Goal: Information Seeking & Learning: Learn about a topic

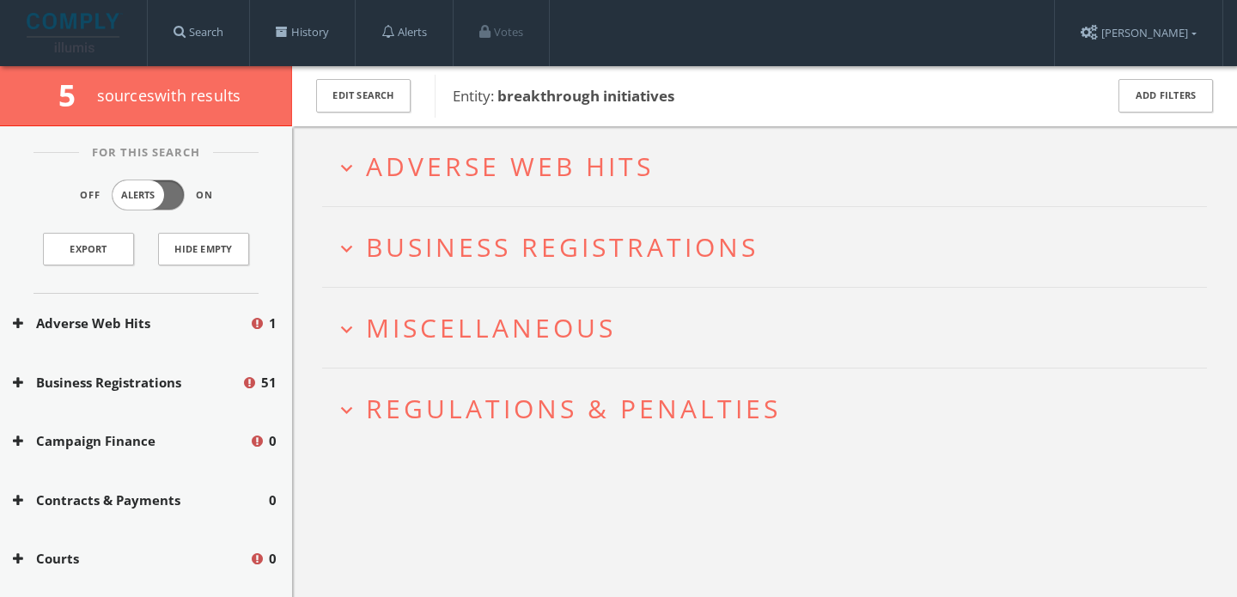
click at [363, 195] on h2 "expand_more Adverse Web Hits" at bounding box center [764, 166] width 885 height 80
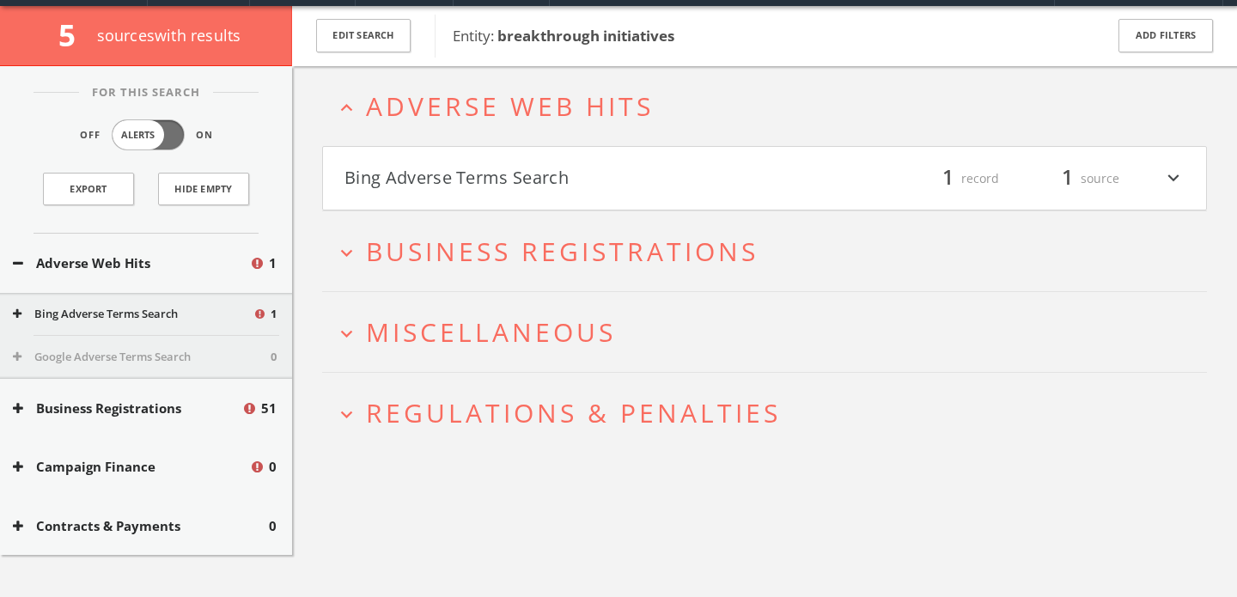
click at [363, 194] on h4 "Bing Adverse Terms Search filter_list 1 record 1 source expand_more" at bounding box center [764, 179] width 883 height 64
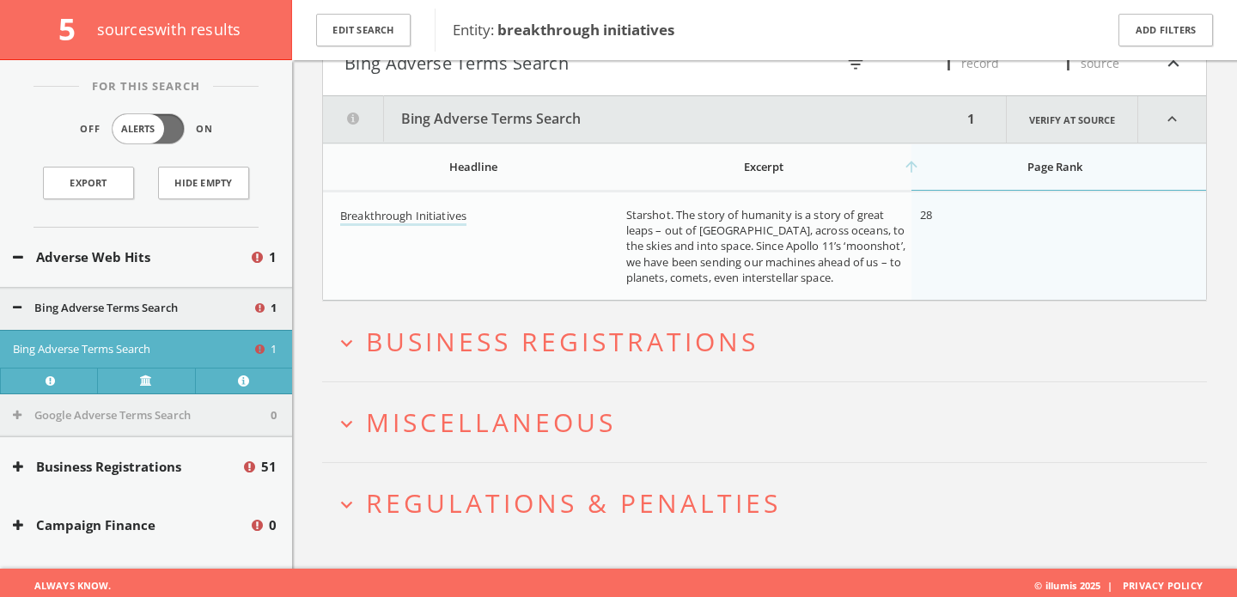
scroll to position [190, 0]
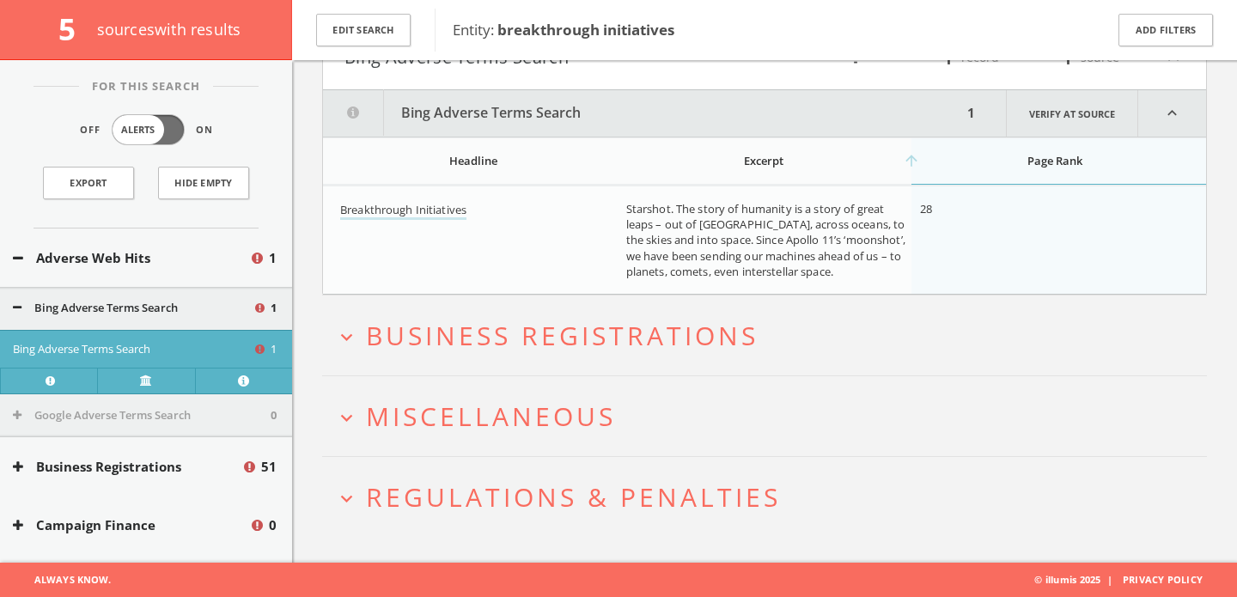
click at [397, 392] on h2 "expand_more Miscellaneous" at bounding box center [764, 416] width 885 height 80
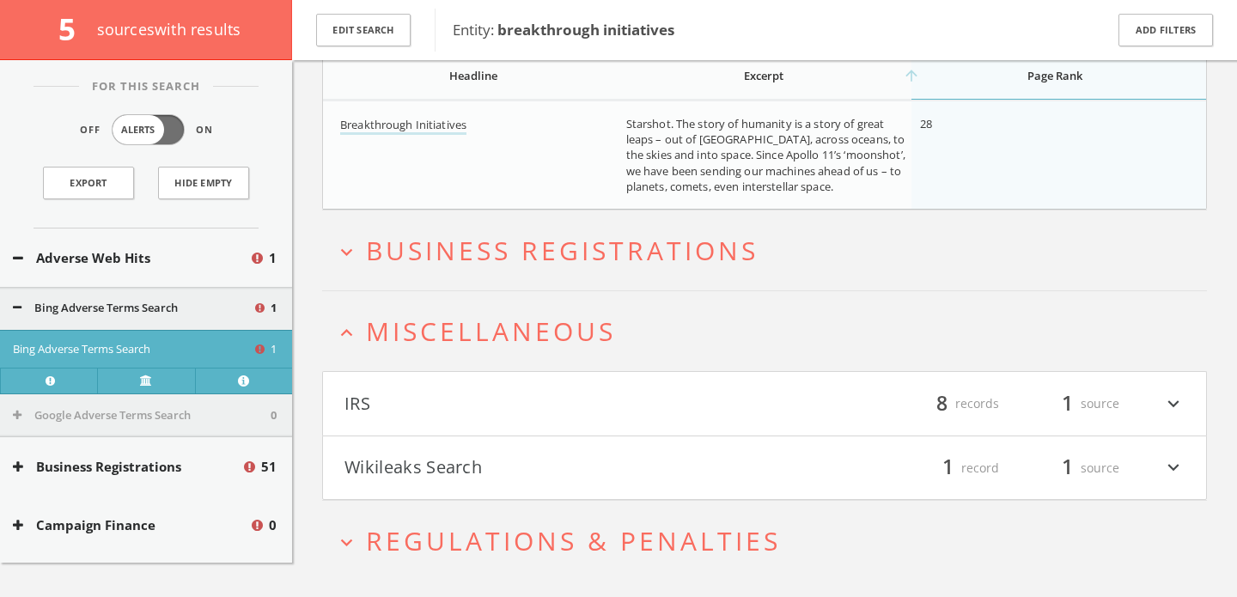
scroll to position [319, 0]
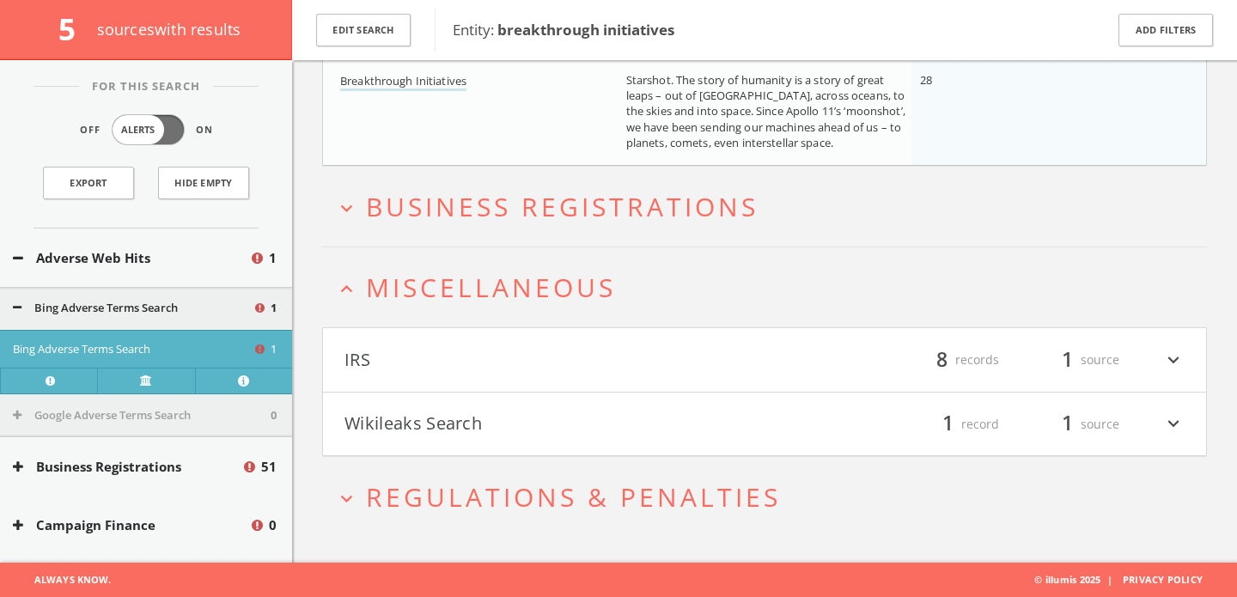
click at [384, 411] on button "Wikileaks Search" at bounding box center [555, 424] width 420 height 29
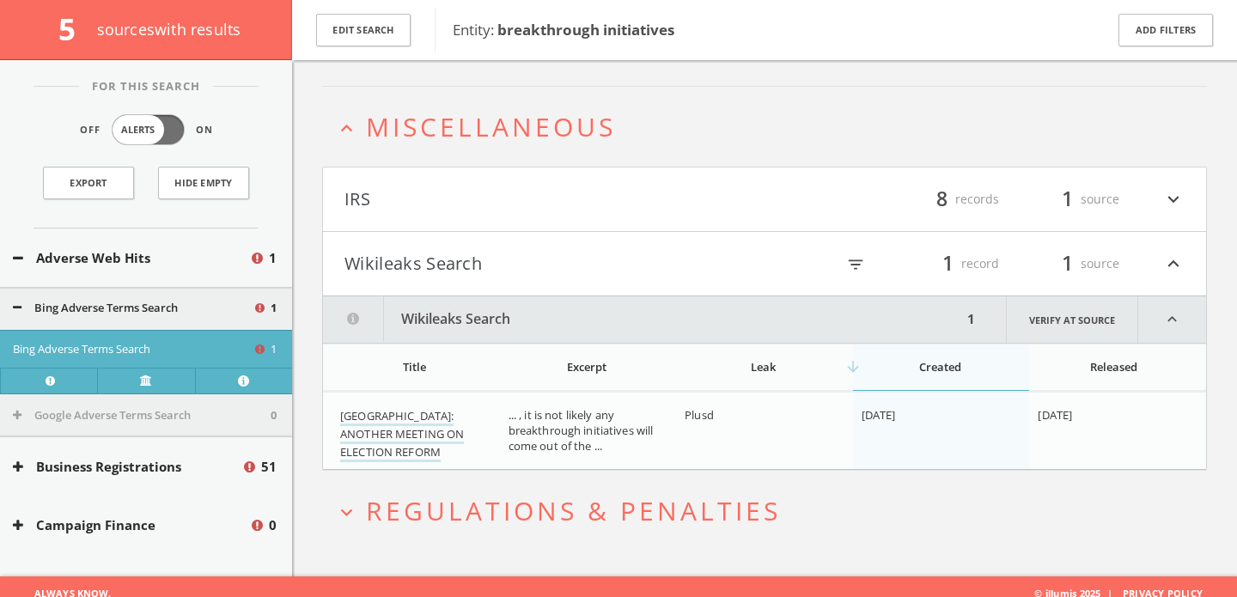
scroll to position [493, 0]
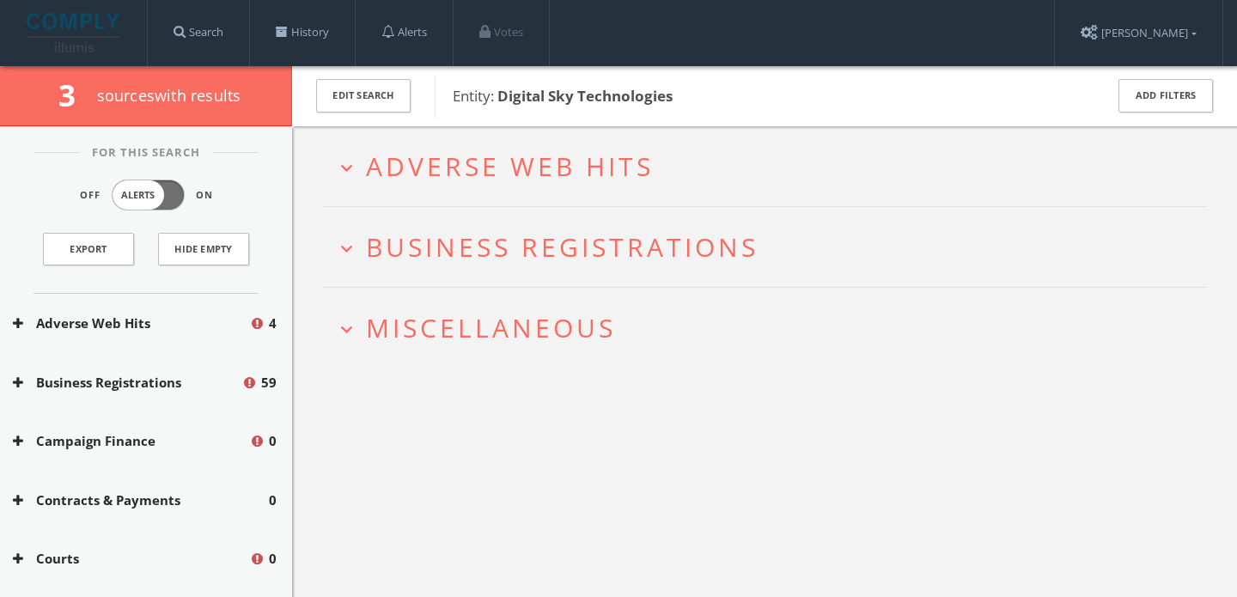
click at [340, 147] on h2 "expand_more Adverse Web Hits" at bounding box center [764, 166] width 885 height 80
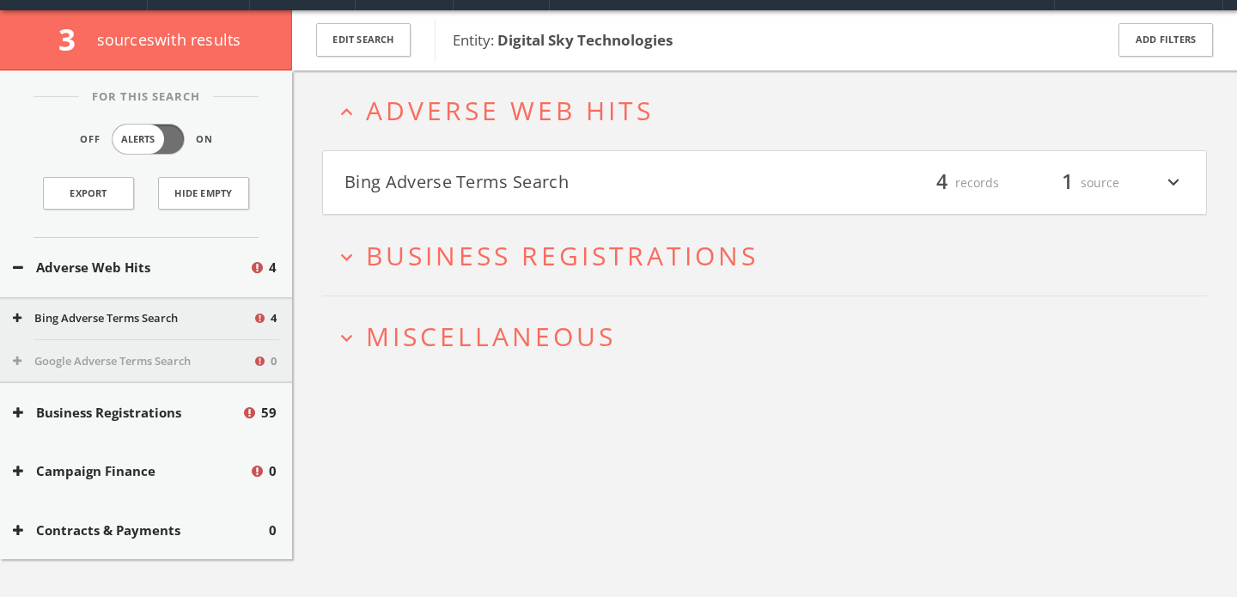
scroll to position [66, 0]
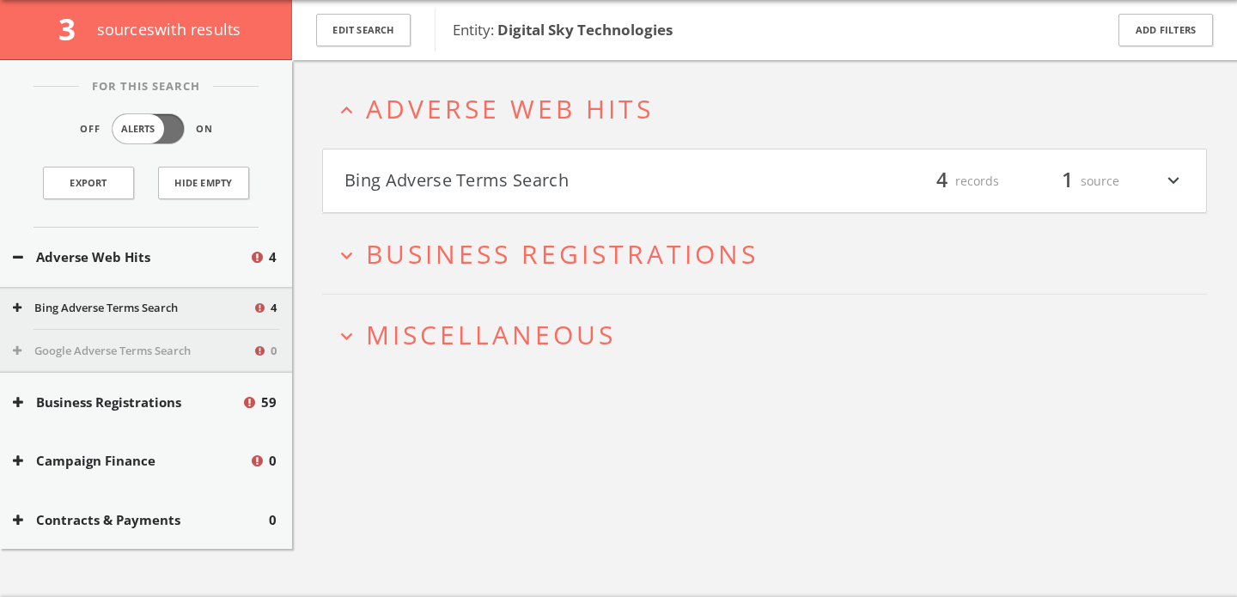
click at [340, 147] on h2 "expand_less Adverse Web Hits" at bounding box center [764, 109] width 885 height 80
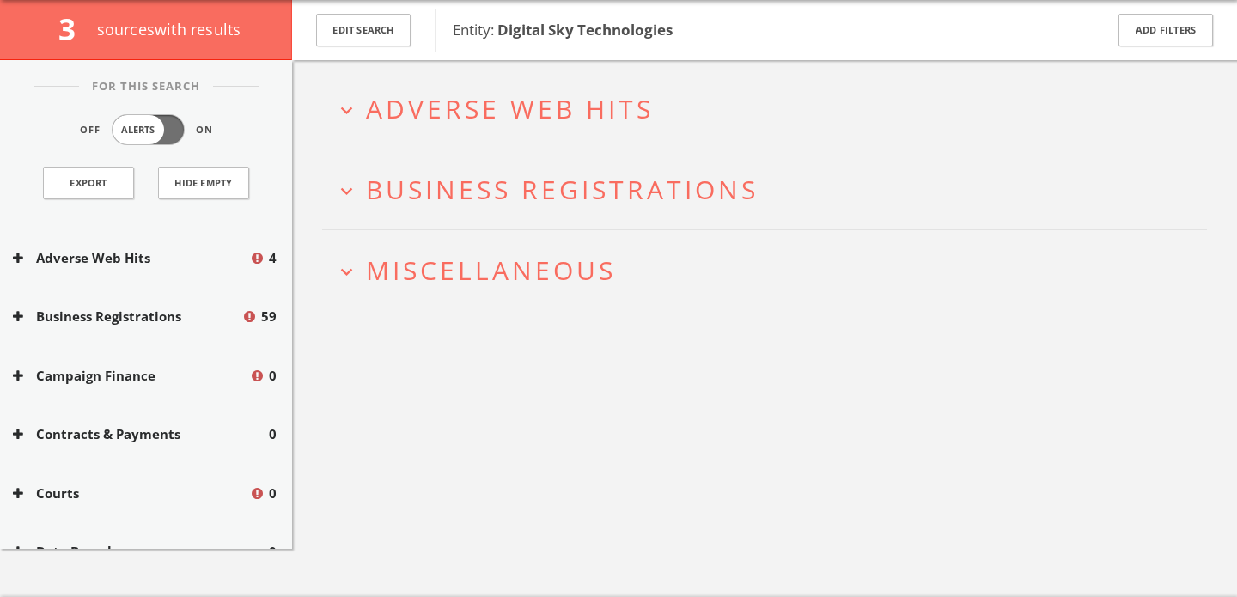
click at [340, 147] on h2 "expand_more Adverse Web Hits" at bounding box center [764, 109] width 885 height 80
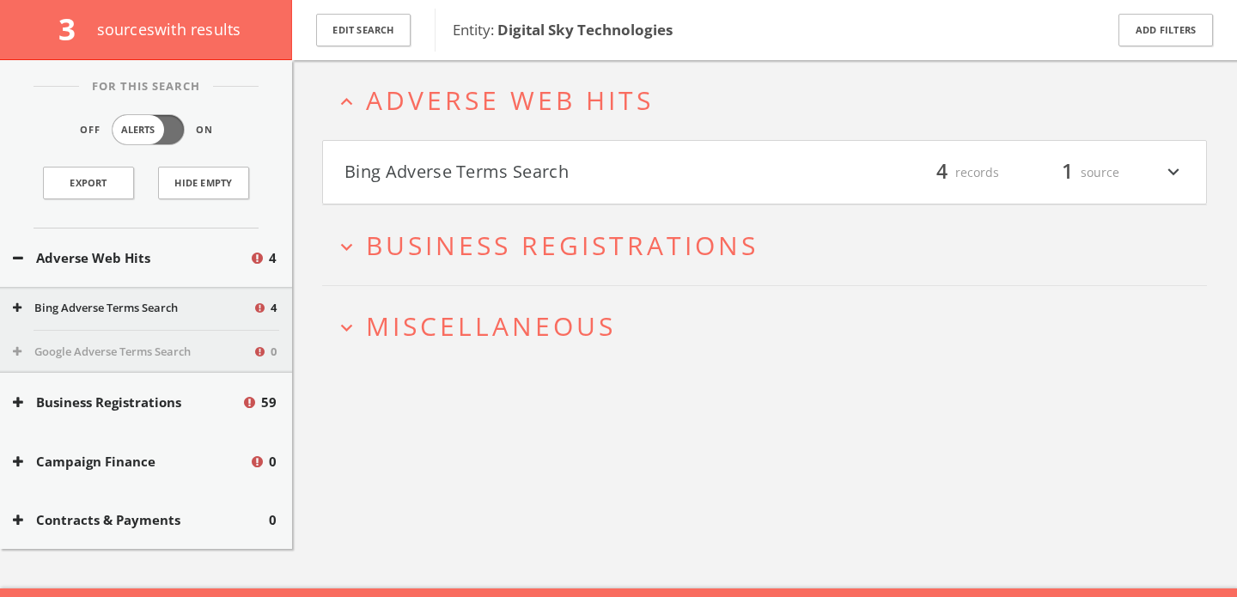
click at [340, 147] on h4 "Bing Adverse Terms Search filter_list 4 records 1 source expand_more" at bounding box center [764, 173] width 883 height 64
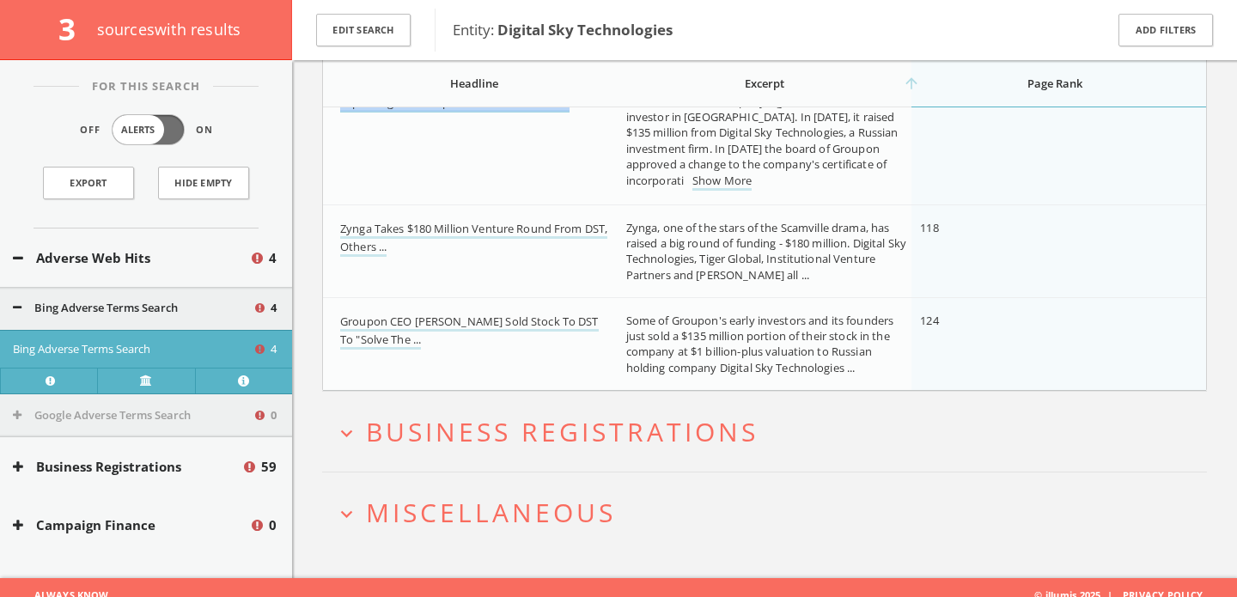
scroll to position [439, 0]
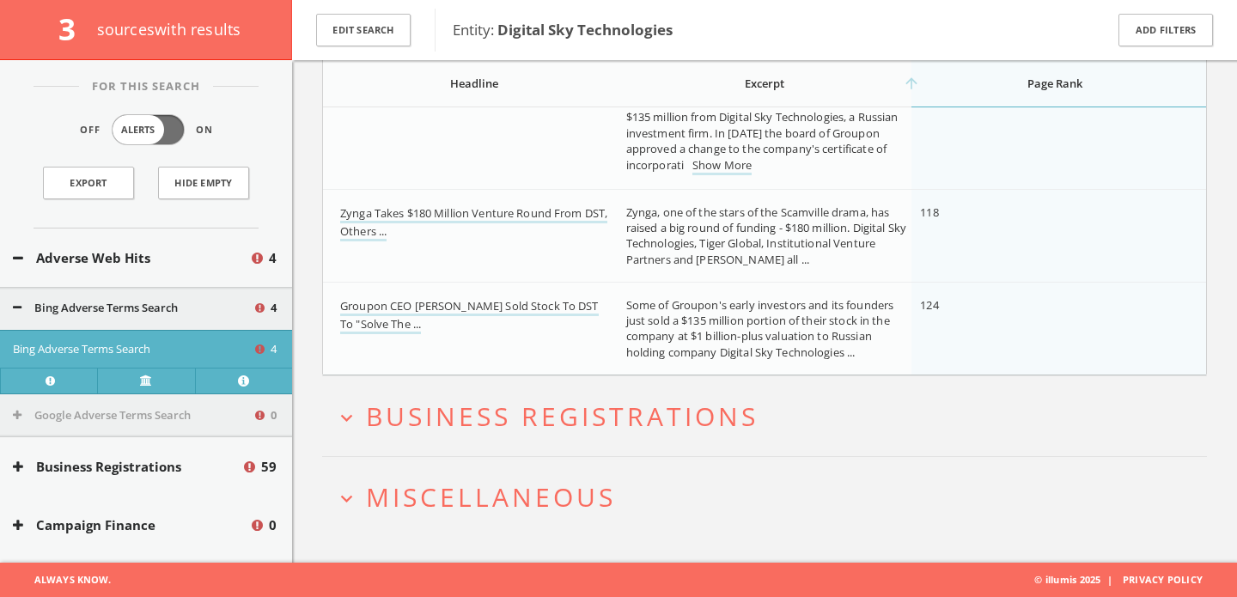
click at [448, 468] on h2 "expand_more Miscellaneous" at bounding box center [764, 497] width 885 height 80
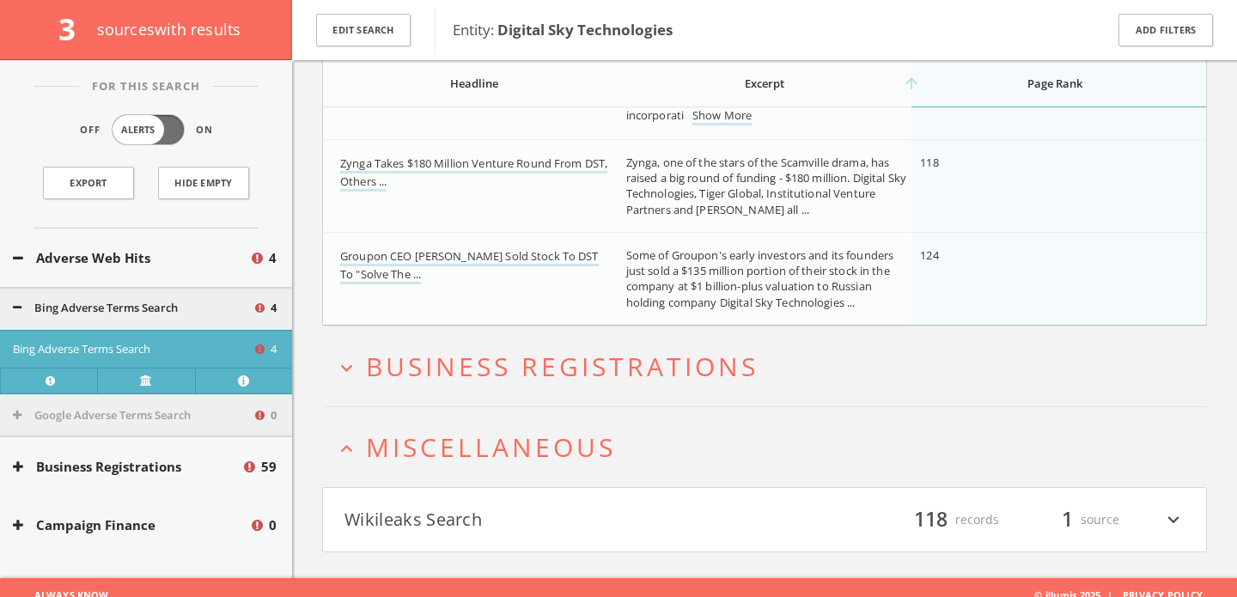
scroll to position [503, 0]
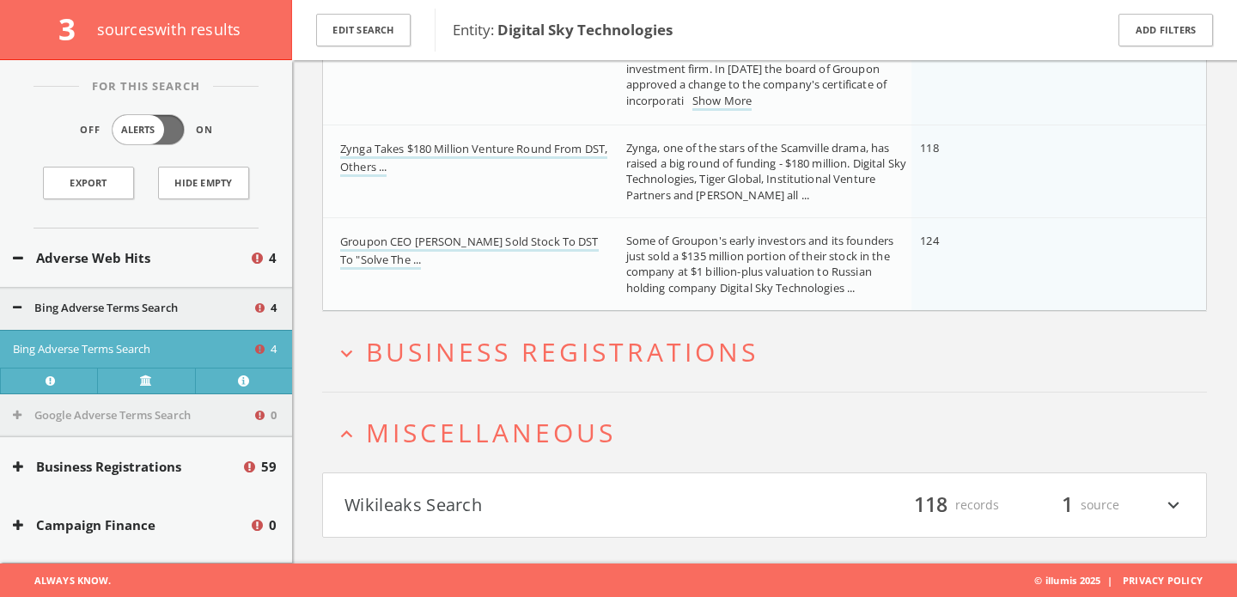
click at [449, 475] on h4 "Wikileaks Search filter_list 118 records 1 source expand_more" at bounding box center [764, 505] width 883 height 64
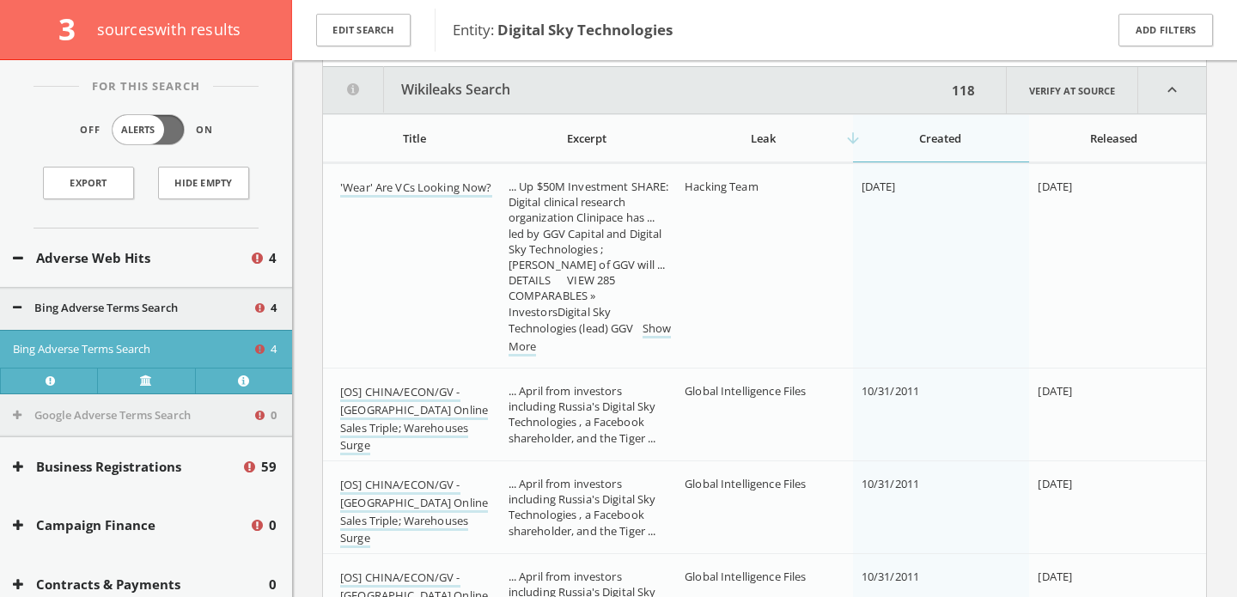
scroll to position [980, 0]
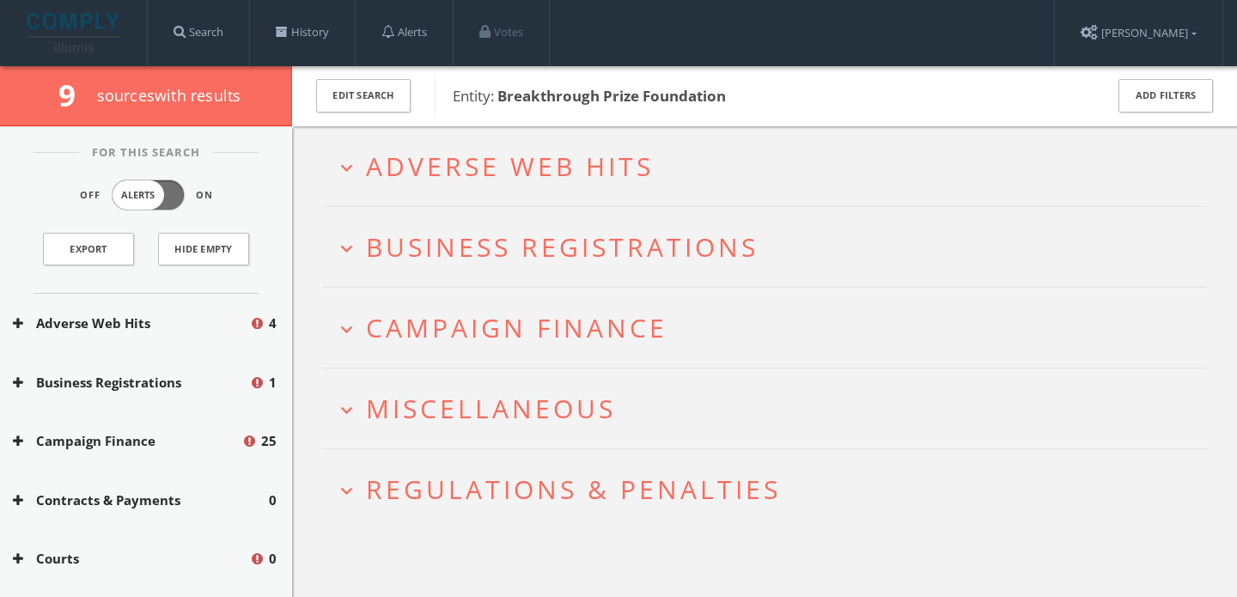
click at [408, 167] on span "Adverse Web Hits" at bounding box center [510, 166] width 288 height 35
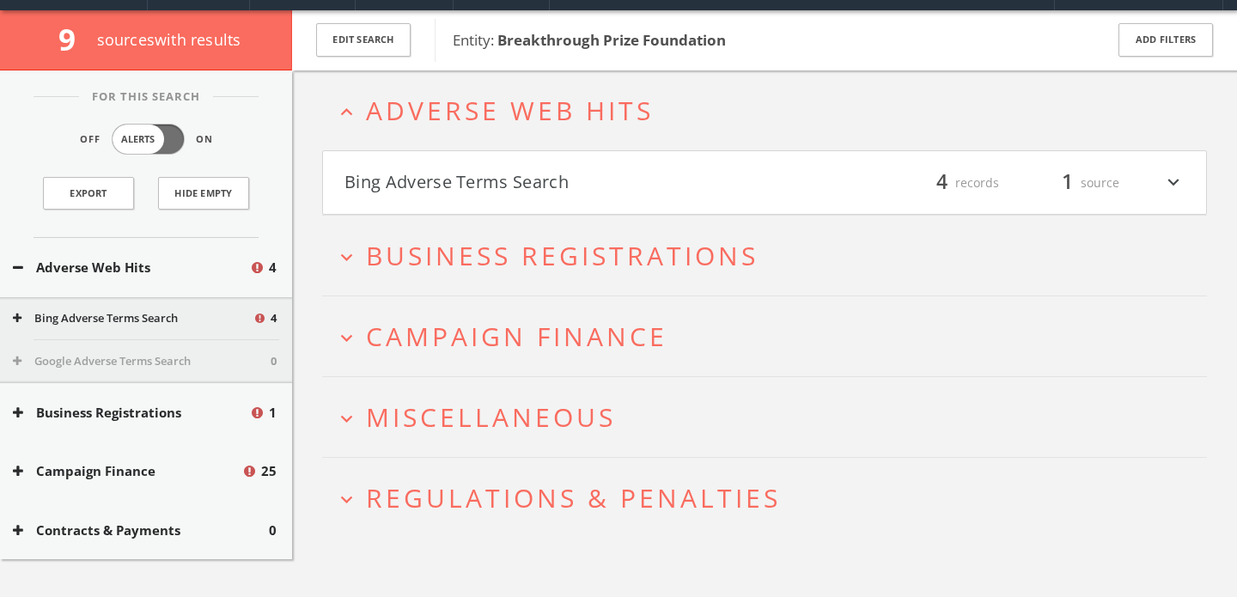
click at [408, 168] on button "Bing Adverse Terms Search" at bounding box center [555, 182] width 420 height 29
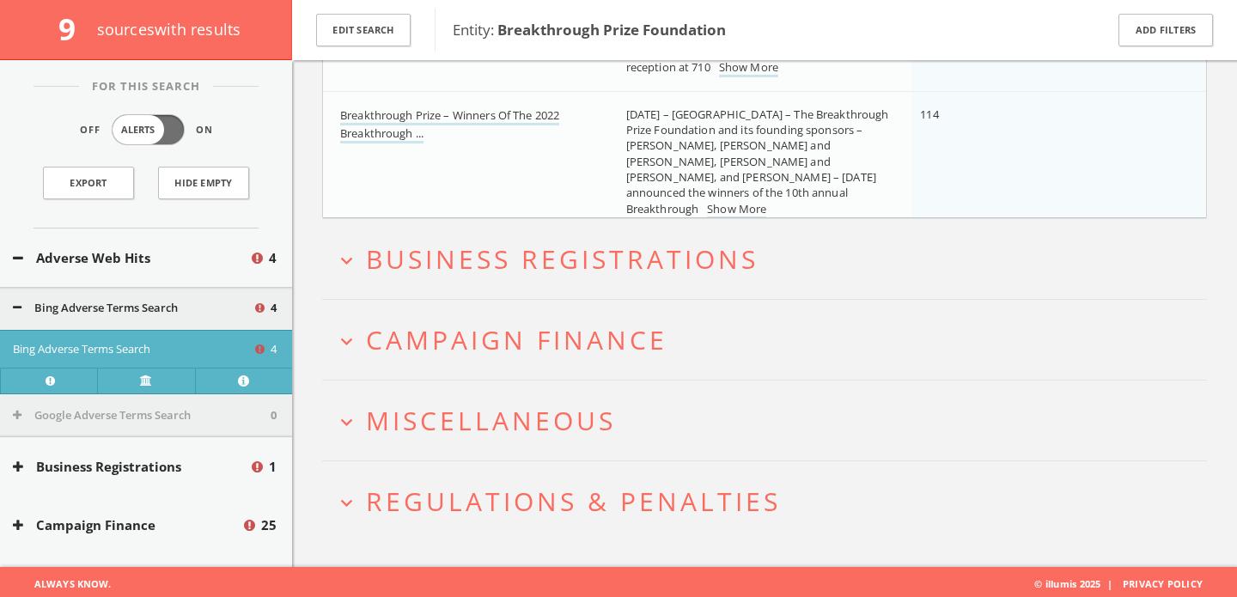
scroll to position [650, 0]
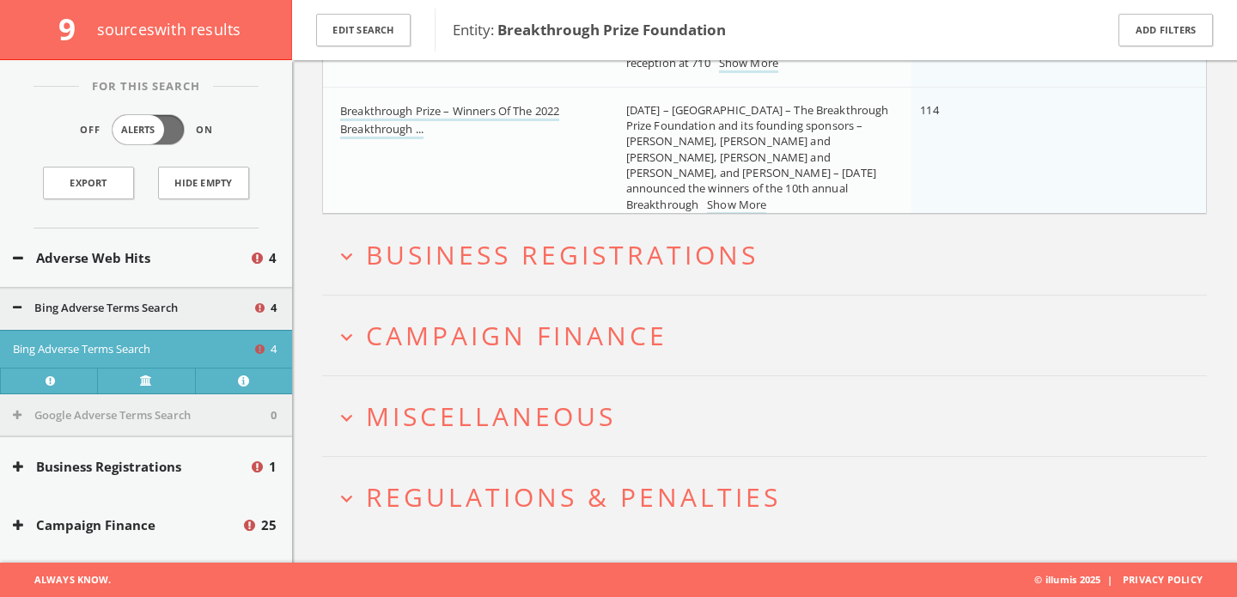
click at [410, 326] on span "Campaign Finance" at bounding box center [517, 335] width 302 height 35
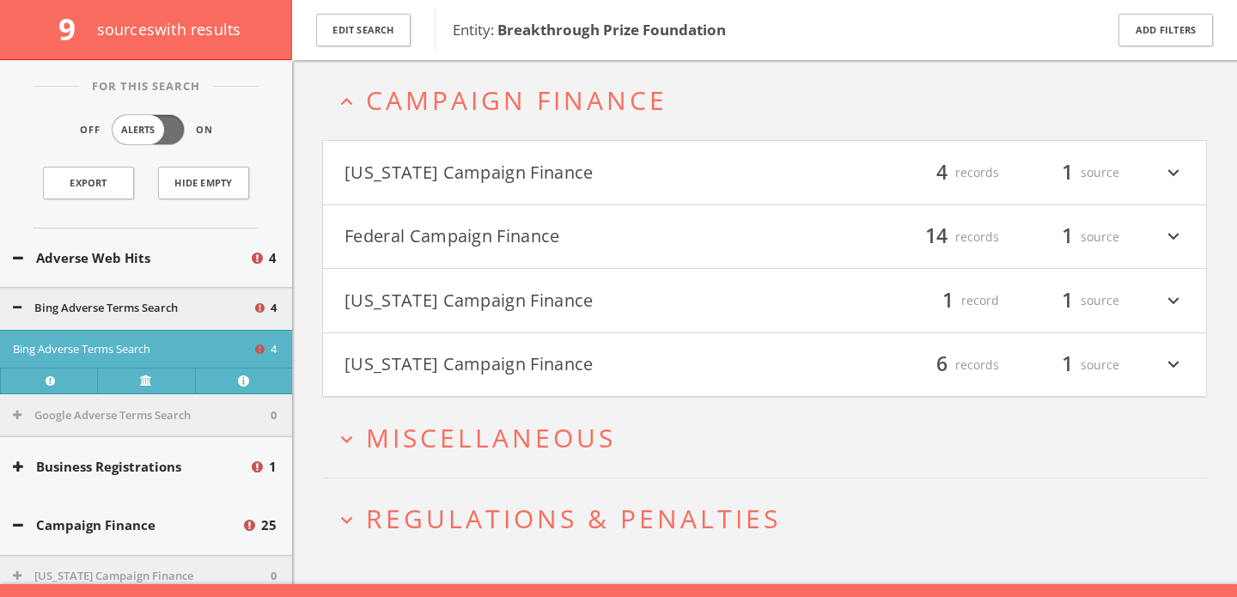
click at [401, 248] on button "Federal Campaign Finance" at bounding box center [555, 237] width 420 height 29
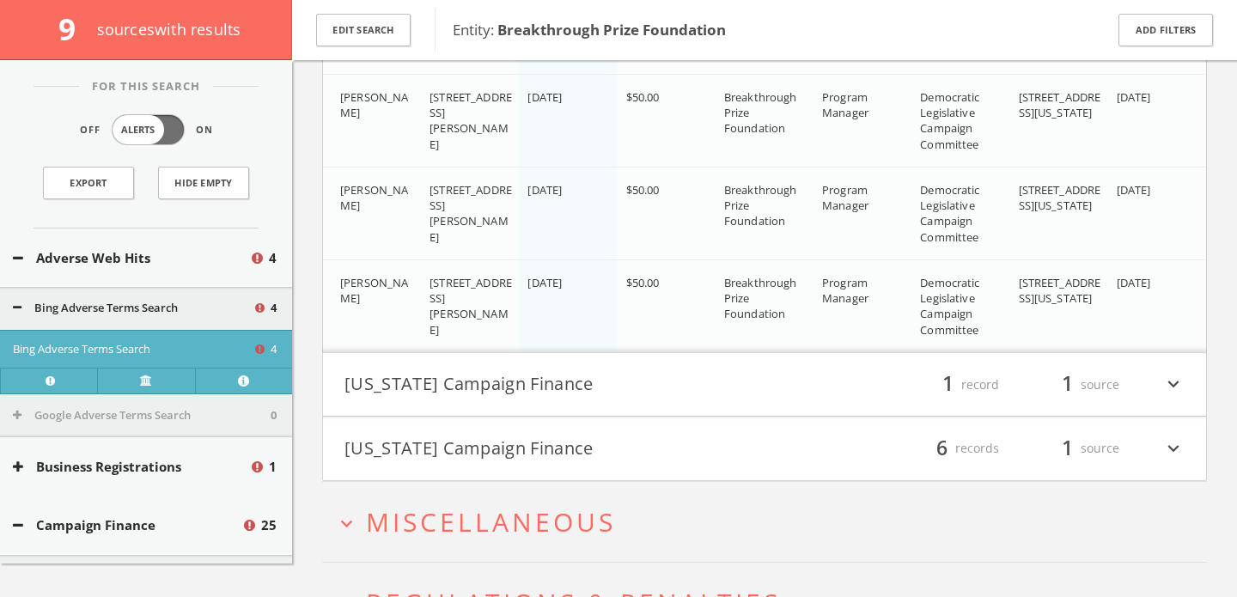
scroll to position [2428, 0]
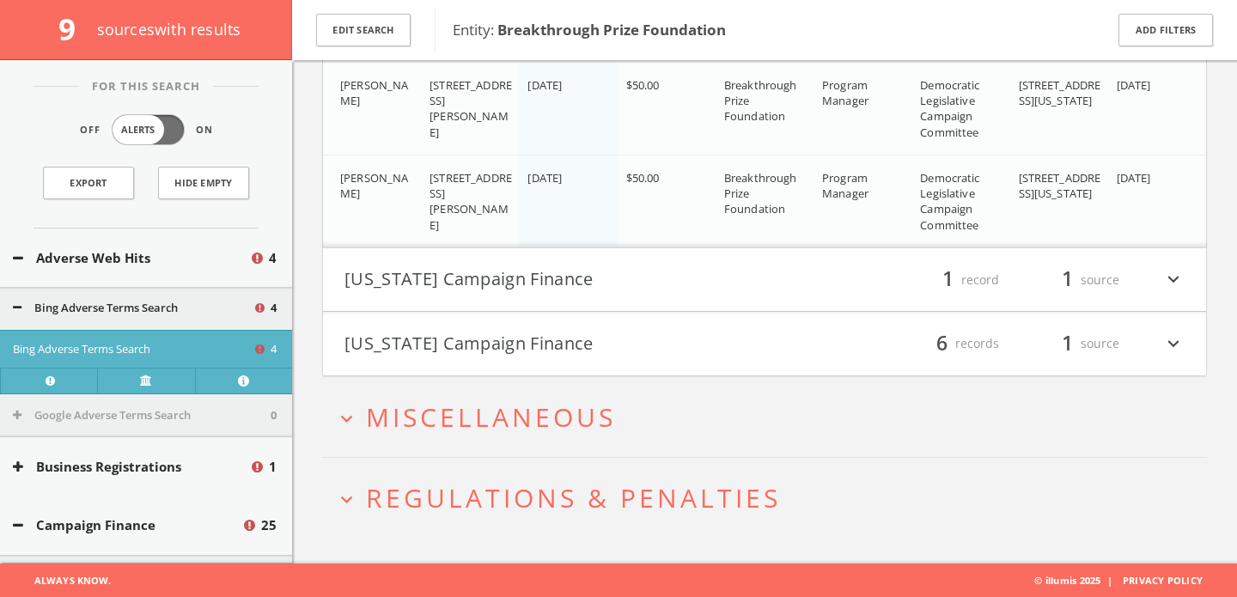
click at [411, 432] on span "Miscellaneous" at bounding box center [491, 417] width 250 height 35
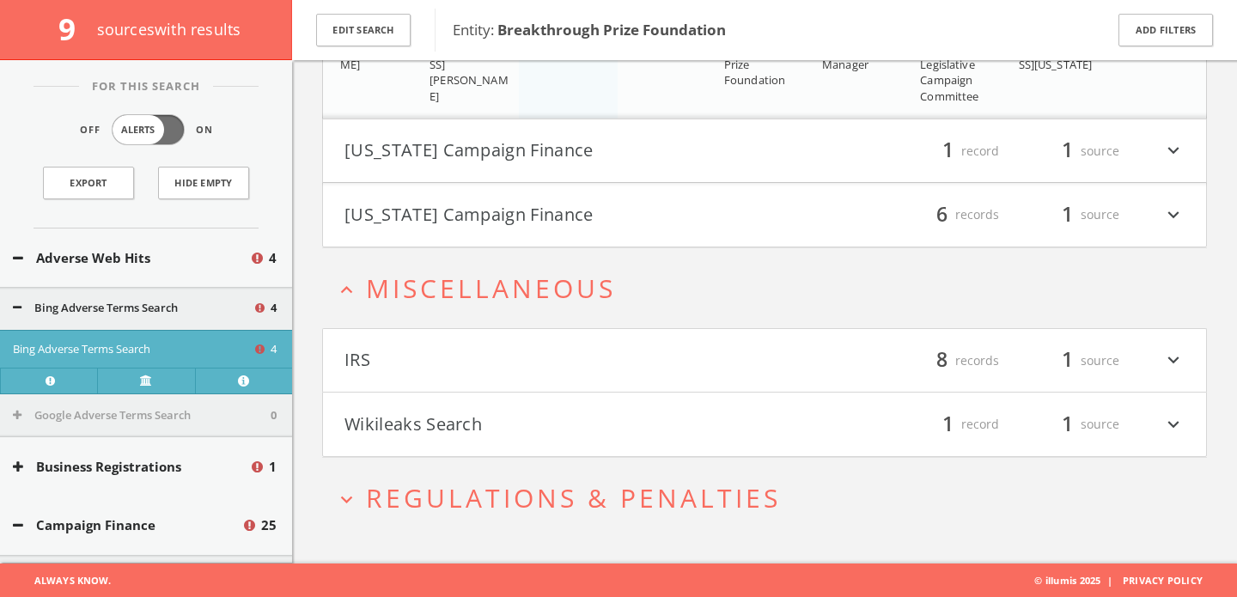
click at [411, 432] on button "Wikileaks Search" at bounding box center [555, 424] width 420 height 29
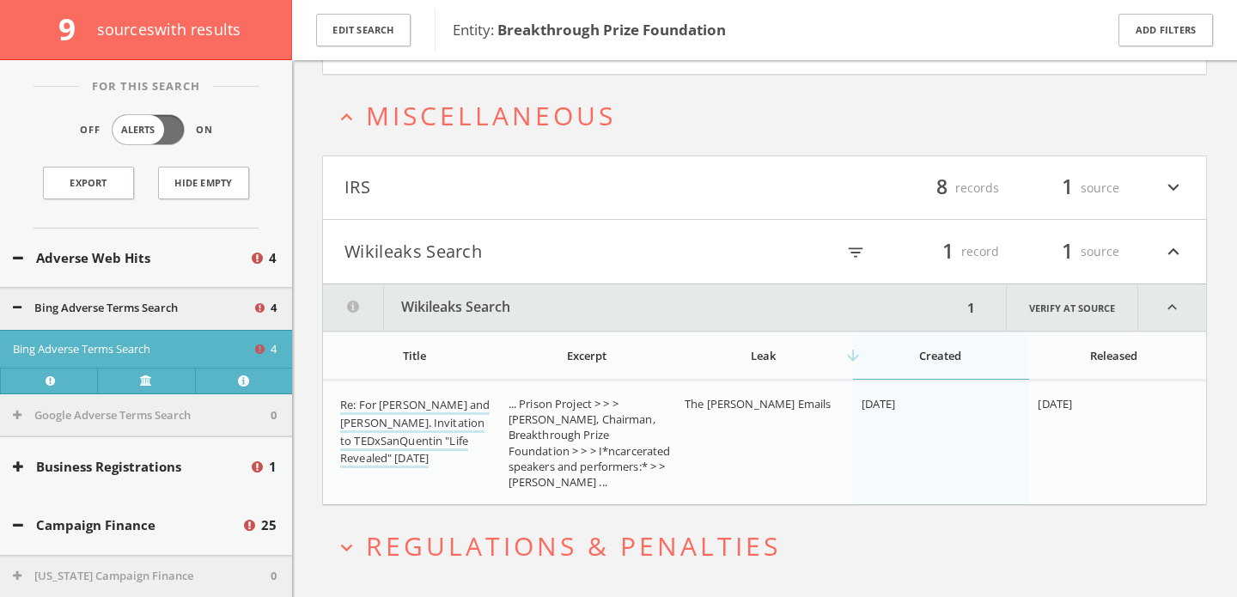
scroll to position [2778, 0]
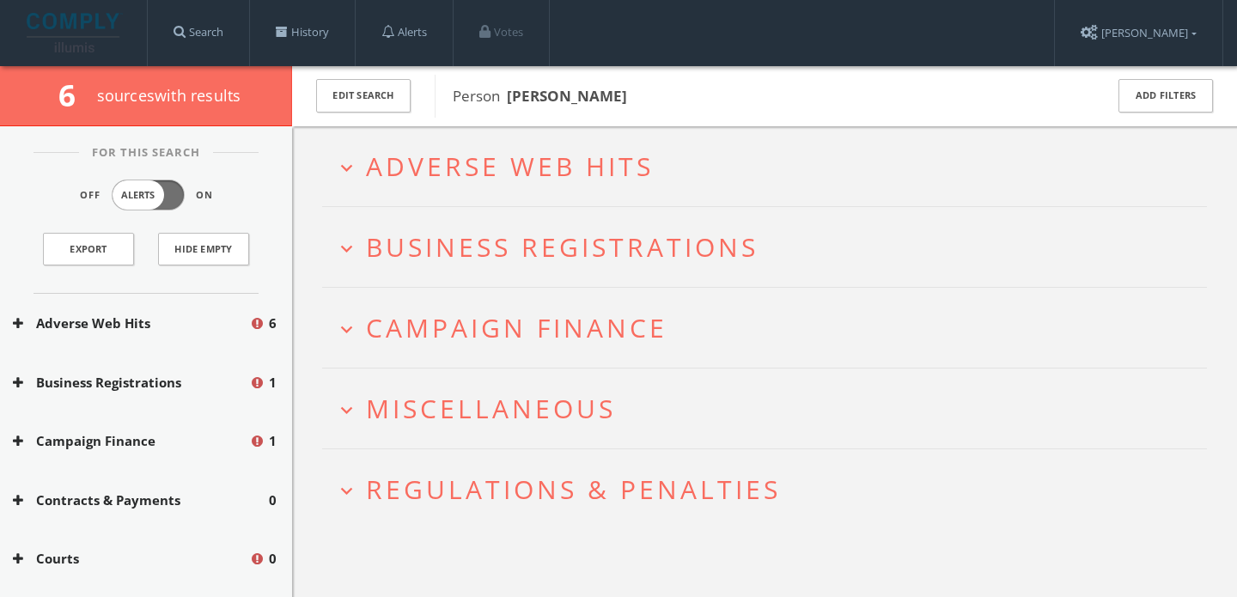
click at [386, 157] on span "Adverse Web Hits" at bounding box center [510, 166] width 288 height 35
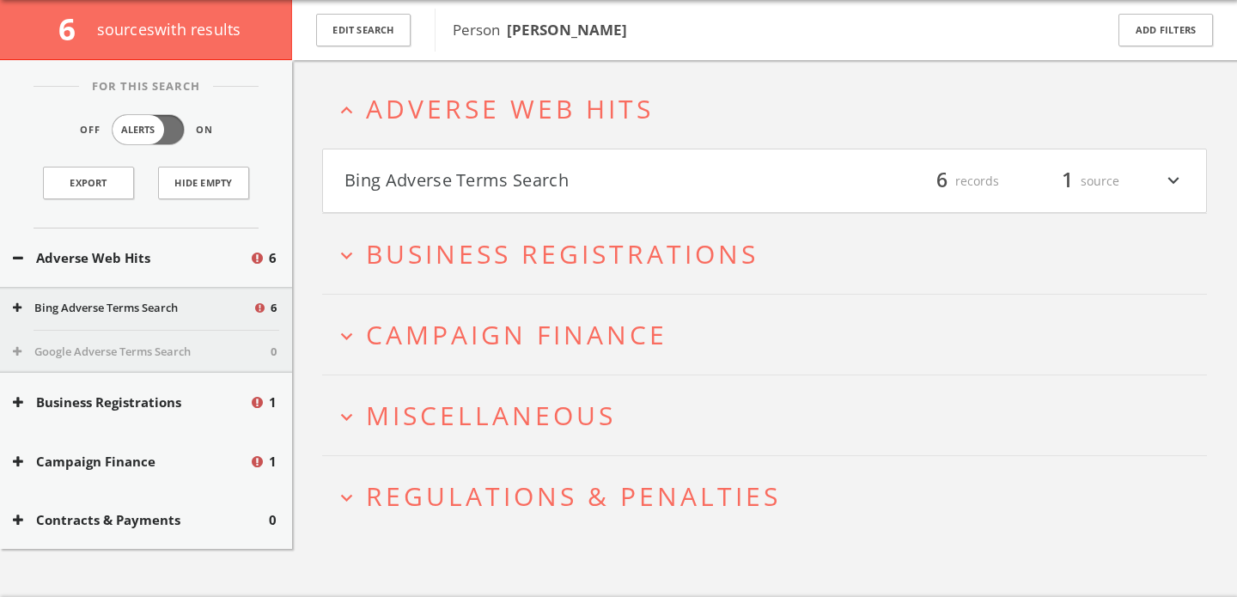
click at [386, 157] on h4 "Bing Adverse Terms Search filter_list 6 records 1 source expand_more" at bounding box center [764, 181] width 883 height 64
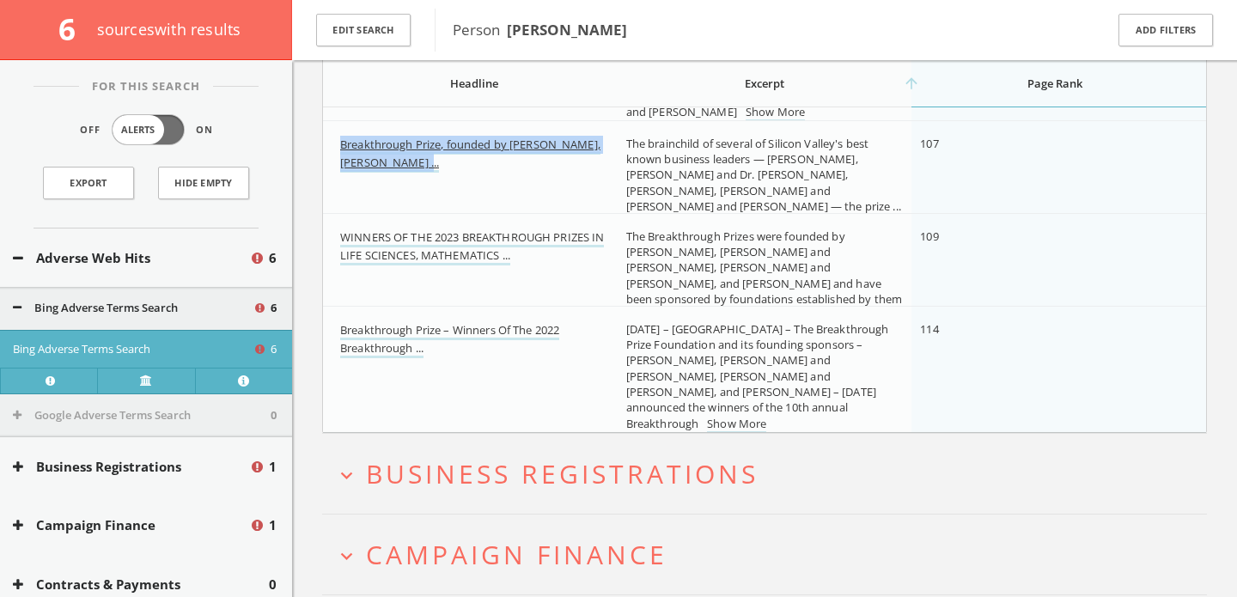
scroll to position [613, 0]
